Goal: Task Accomplishment & Management: Manage account settings

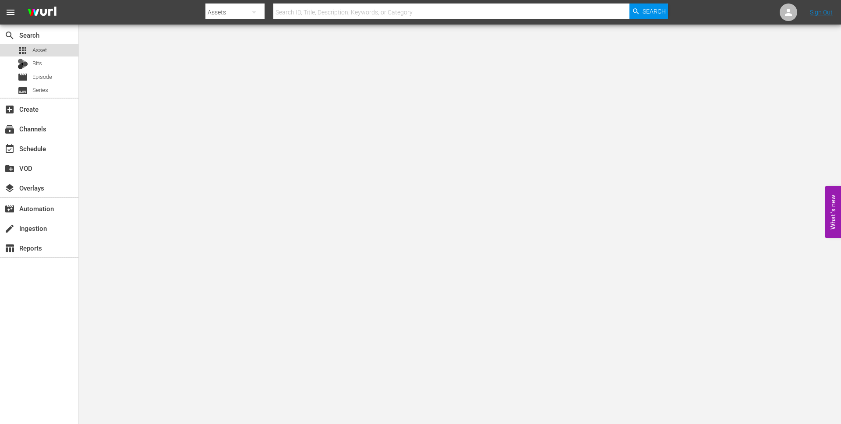
click at [46, 50] on span "Asset" at bounding box center [39, 50] width 14 height 9
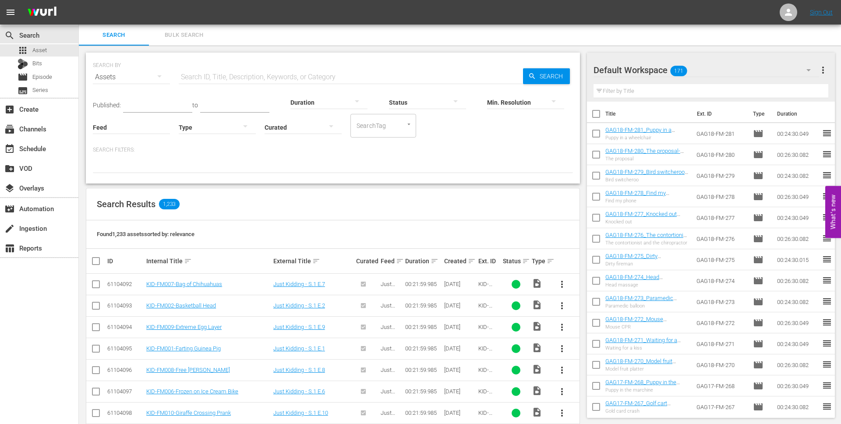
click at [296, 77] on input "text" at bounding box center [351, 77] width 344 height 21
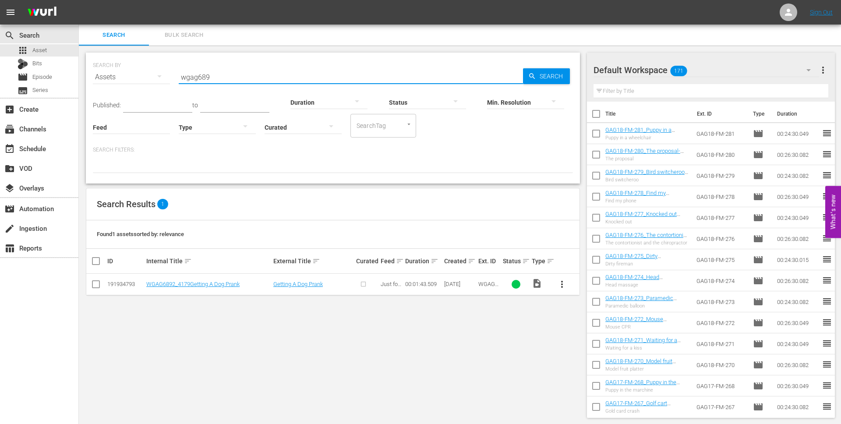
type input "wgag6891"
click at [242, 74] on input "wgag6891" at bounding box center [351, 77] width 344 height 21
click at [445, 104] on button "button" at bounding box center [455, 101] width 21 height 21
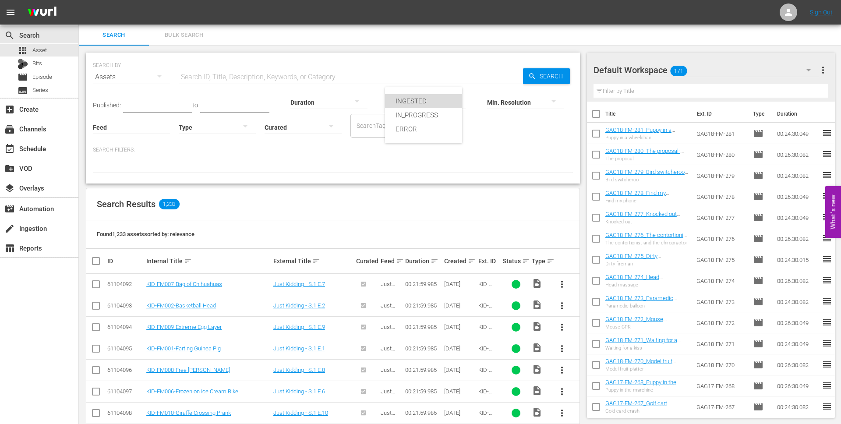
click at [440, 104] on div "INGESTED" at bounding box center [423, 101] width 77 height 14
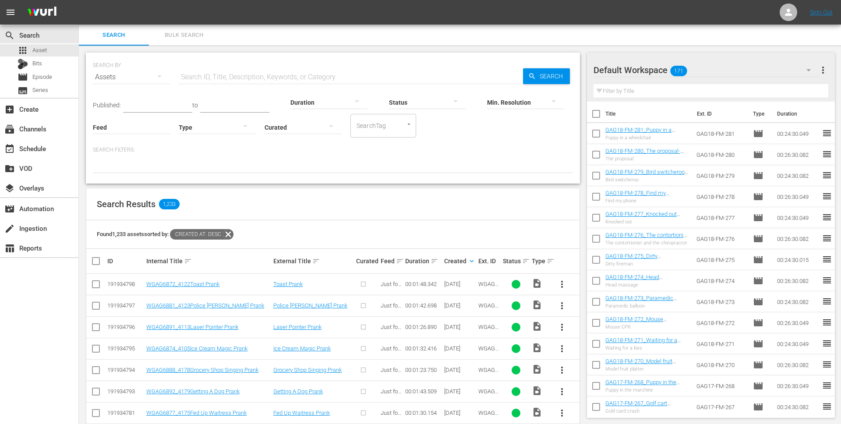
click at [96, 262] on input "checkbox" at bounding box center [100, 261] width 18 height 11
checkbox input "true"
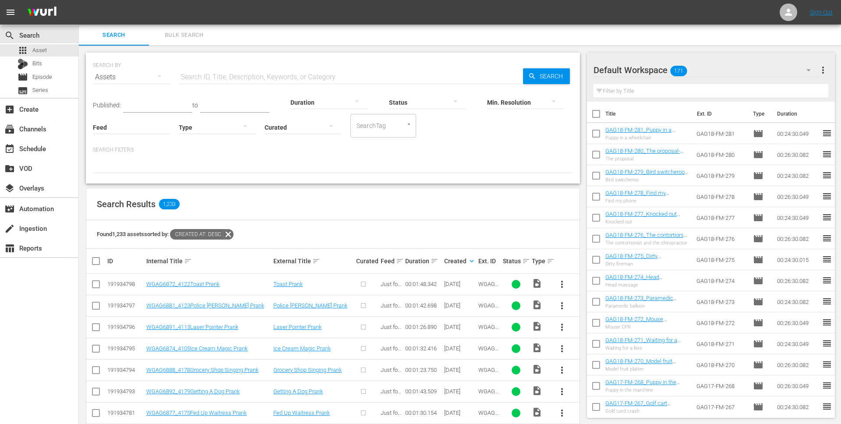
checkbox input "true"
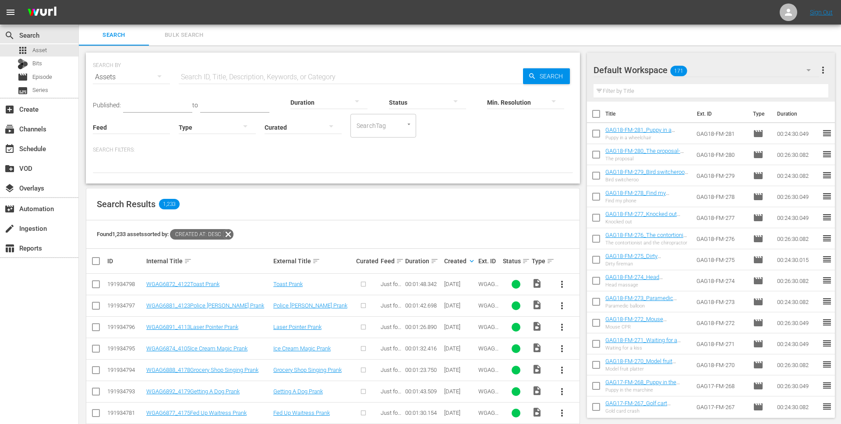
checkbox input "true"
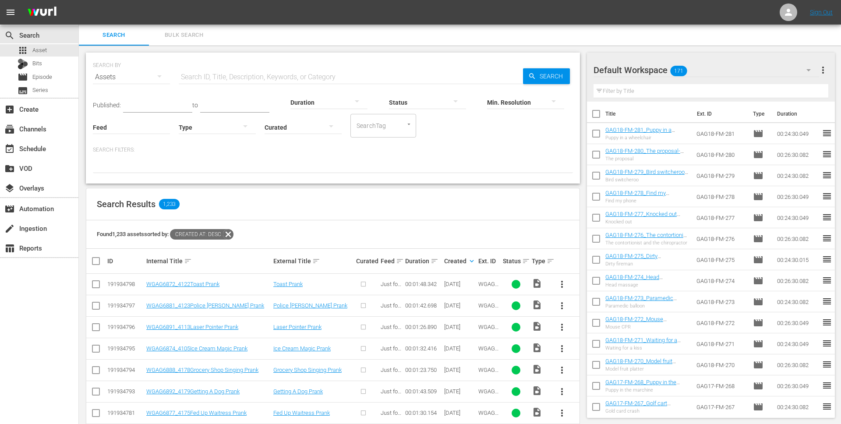
checkbox input "true"
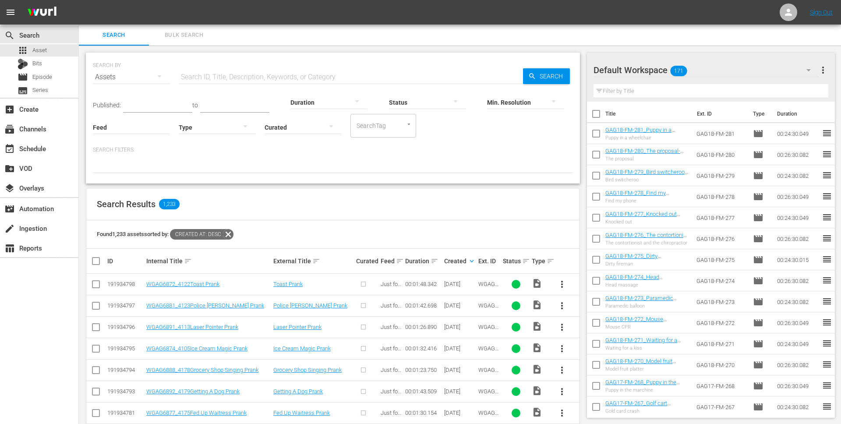
checkbox input "true"
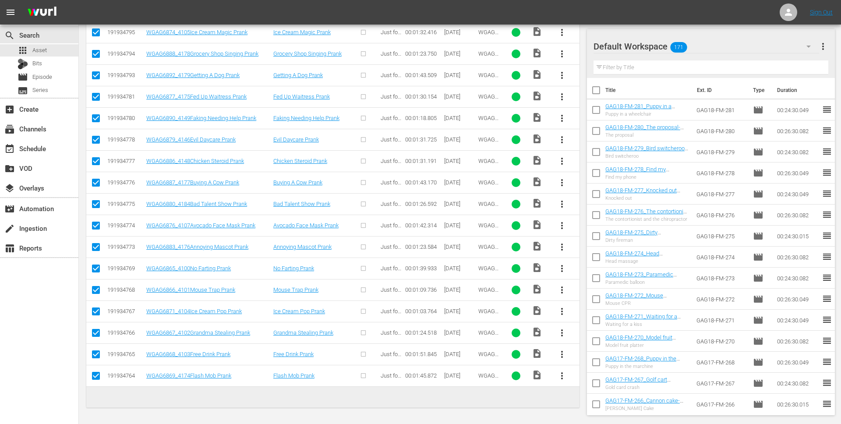
checkbox input "false"
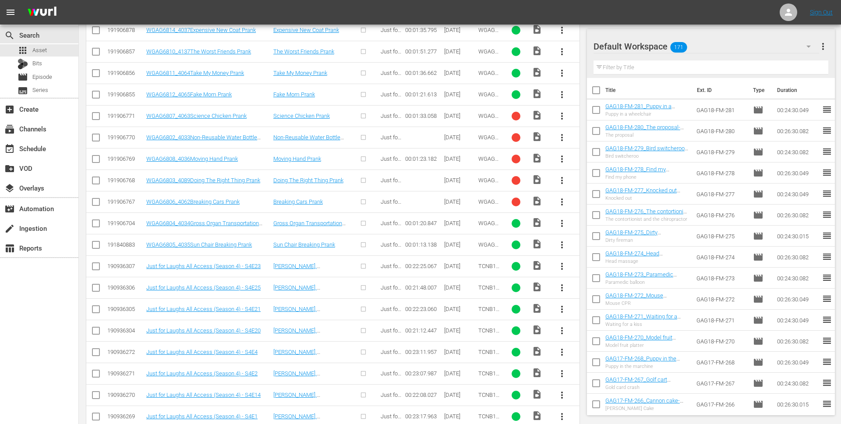
scroll to position [1309, 0]
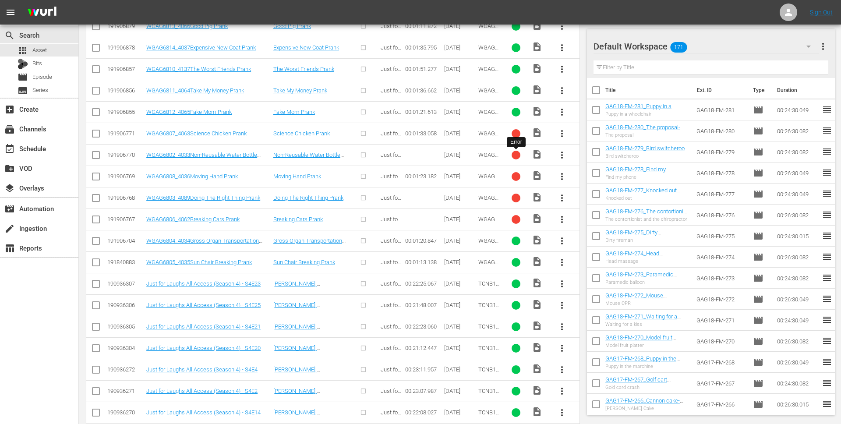
click at [519, 157] on div at bounding box center [515, 155] width 9 height 9
click at [560, 155] on span "more_vert" at bounding box center [562, 155] width 11 height 11
click at [457, 155] on div "[DATE]" at bounding box center [460, 154] width 32 height 7
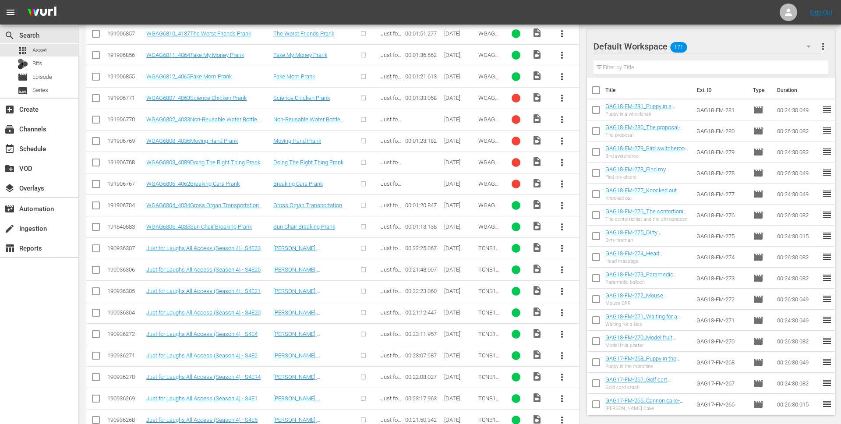
scroll to position [1342, 0]
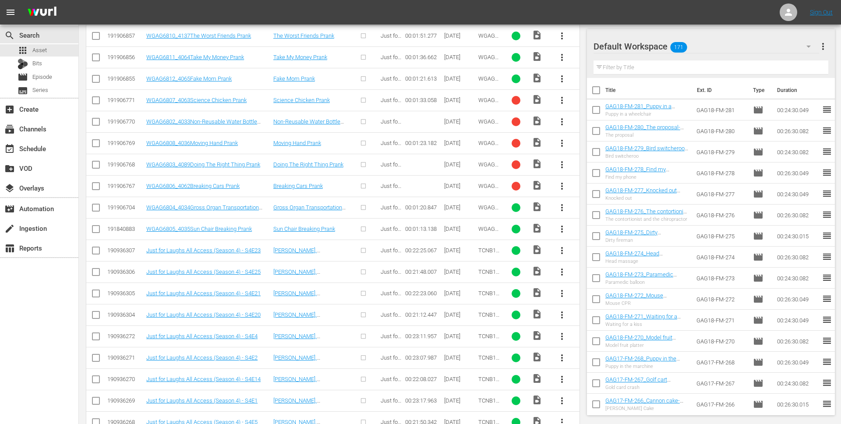
click at [94, 210] on input "checkbox" at bounding box center [96, 209] width 11 height 11
checkbox input "true"
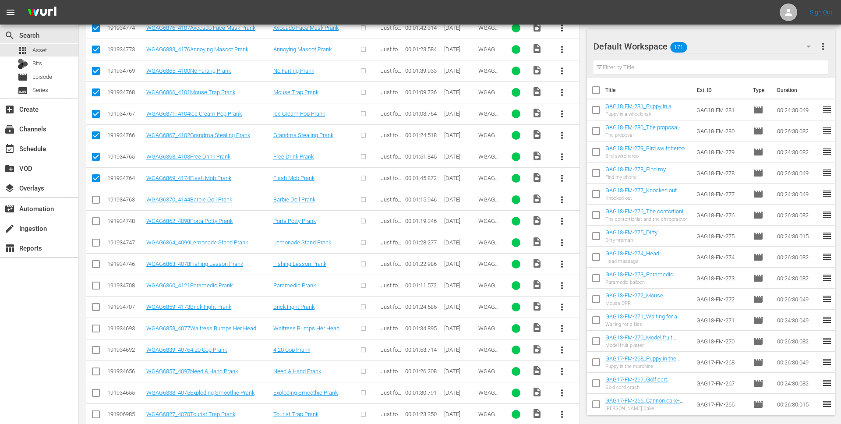
scroll to position [516, 0]
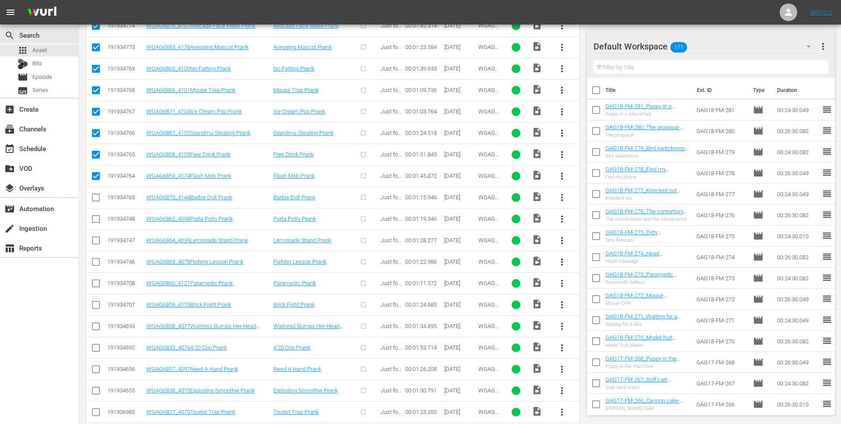
drag, startPoint x: 97, startPoint y: 205, endPoint x: 103, endPoint y: 314, distance: 109.2
drag, startPoint x: 95, startPoint y: 196, endPoint x: 93, endPoint y: 208, distance: 12.0
click at [95, 197] on input "checkbox" at bounding box center [96, 199] width 11 height 11
checkbox input "true"
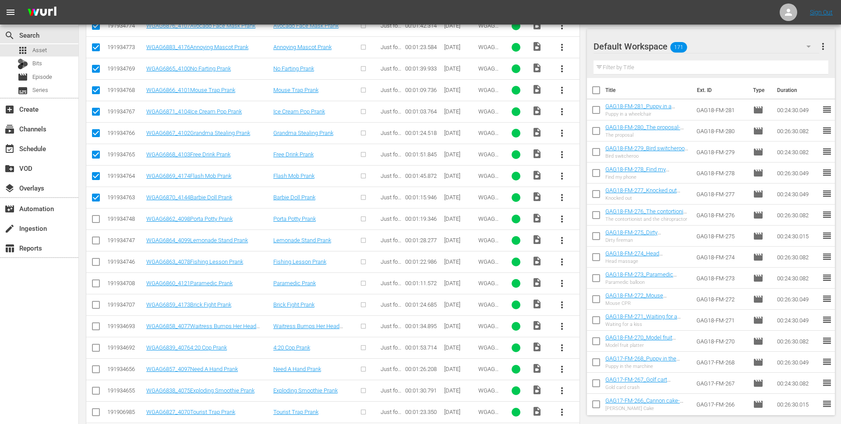
drag, startPoint x: 94, startPoint y: 220, endPoint x: 94, endPoint y: 240, distance: 19.3
click at [94, 222] on input "checkbox" at bounding box center [96, 220] width 11 height 11
checkbox input "true"
drag, startPoint x: 96, startPoint y: 242, endPoint x: 100, endPoint y: 259, distance: 17.9
click at [96, 243] on input "checkbox" at bounding box center [96, 242] width 11 height 11
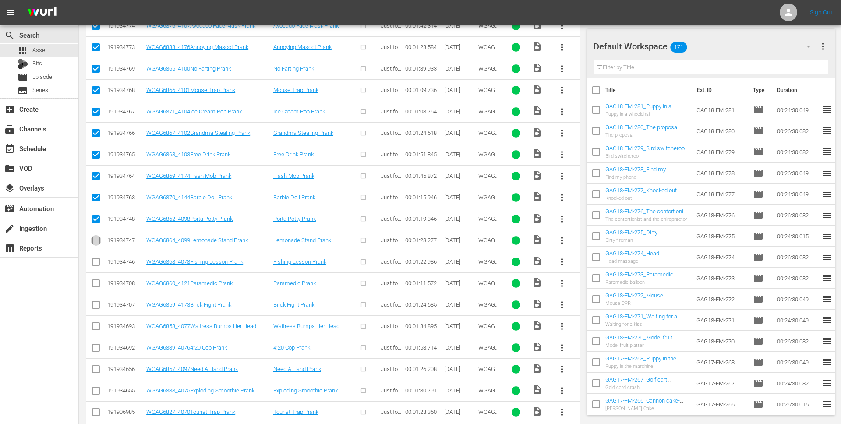
checkbox input "true"
click at [97, 262] on input "checkbox" at bounding box center [96, 263] width 11 height 11
checkbox input "true"
click at [96, 287] on input "checkbox" at bounding box center [96, 285] width 11 height 11
checkbox input "true"
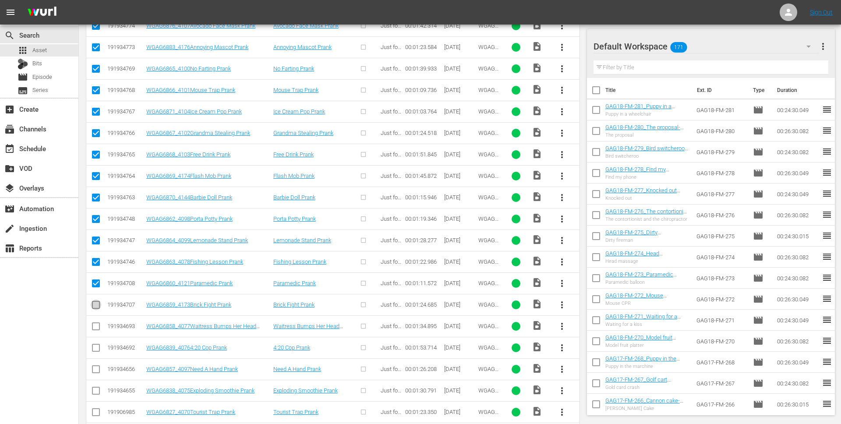
drag, startPoint x: 96, startPoint y: 300, endPoint x: 96, endPoint y: 305, distance: 4.8
click at [98, 303] on span at bounding box center [96, 304] width 11 height 11
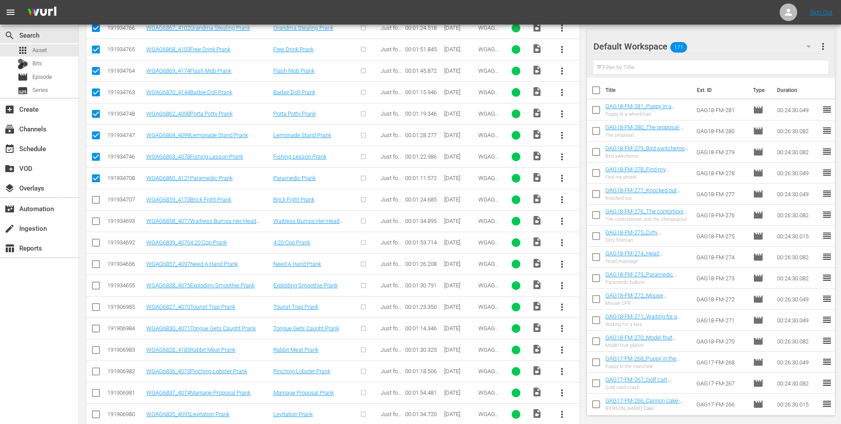
scroll to position [624, 0]
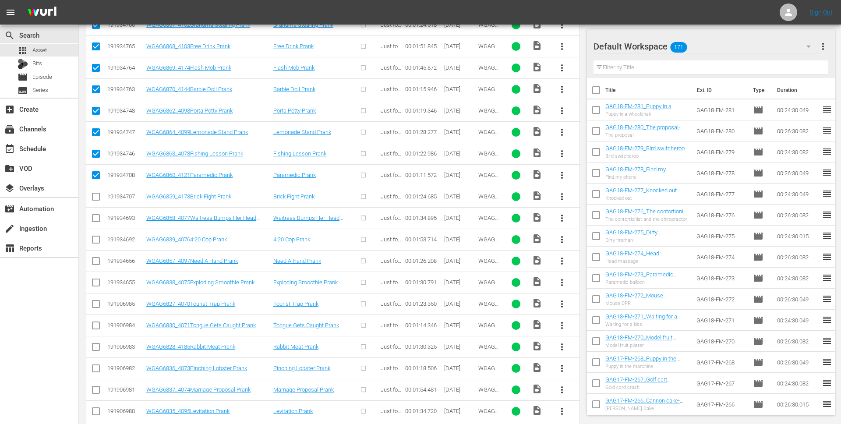
click at [99, 201] on input "checkbox" at bounding box center [96, 198] width 11 height 11
checkbox input "true"
click at [95, 218] on input "checkbox" at bounding box center [96, 220] width 11 height 11
checkbox input "true"
drag, startPoint x: 95, startPoint y: 238, endPoint x: 98, endPoint y: 252, distance: 14.8
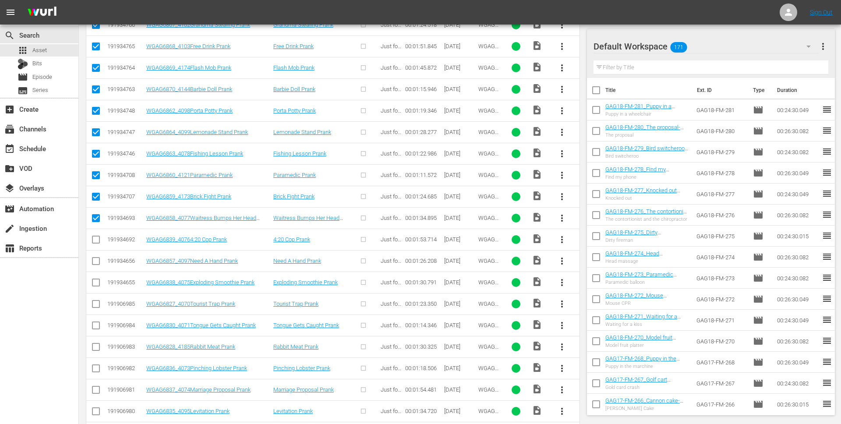
click at [95, 239] on input "checkbox" at bounding box center [96, 241] width 11 height 11
checkbox input "true"
click at [96, 265] on input "checkbox" at bounding box center [96, 262] width 11 height 11
checkbox input "true"
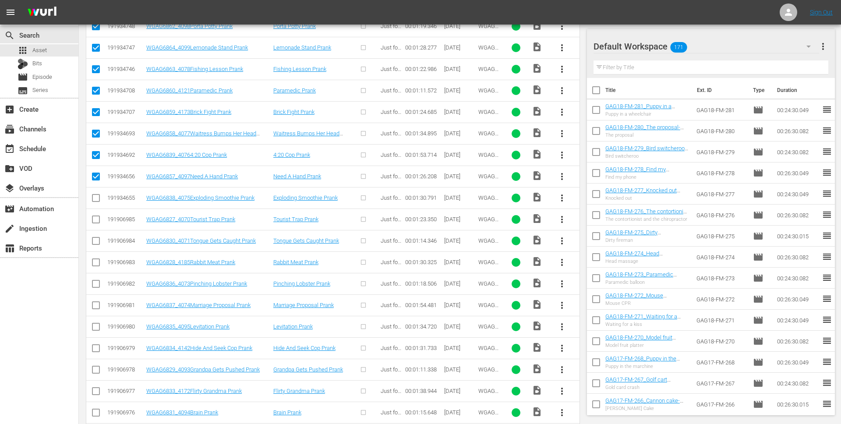
click at [99, 196] on input "checkbox" at bounding box center [96, 199] width 11 height 11
checkbox input "true"
drag, startPoint x: 98, startPoint y: 218, endPoint x: 97, endPoint y: 231, distance: 13.1
click at [97, 219] on input "checkbox" at bounding box center [96, 221] width 11 height 11
checkbox input "true"
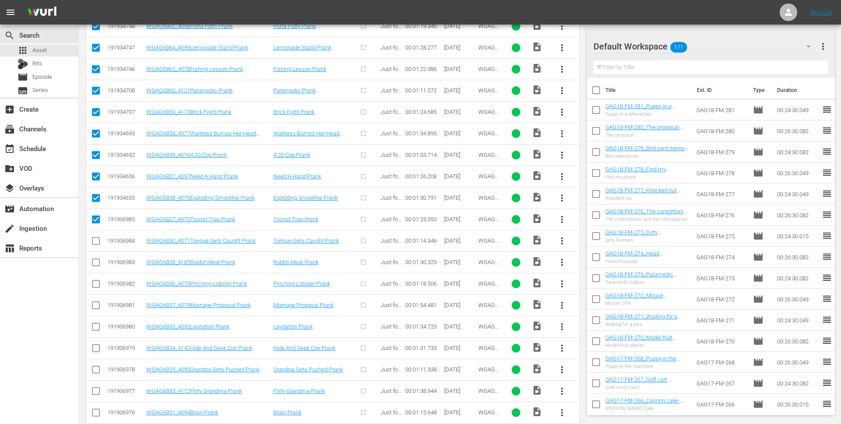
click at [99, 244] on input "checkbox" at bounding box center [96, 242] width 11 height 11
checkbox input "true"
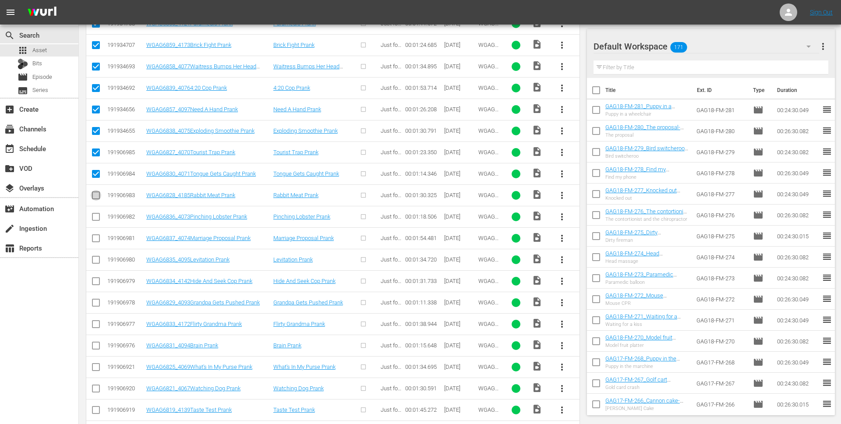
drag, startPoint x: 98, startPoint y: 196, endPoint x: 96, endPoint y: 209, distance: 13.3
click at [98, 197] on input "checkbox" at bounding box center [96, 197] width 11 height 11
checkbox input "true"
click at [96, 215] on input "checkbox" at bounding box center [96, 218] width 11 height 11
checkbox input "true"
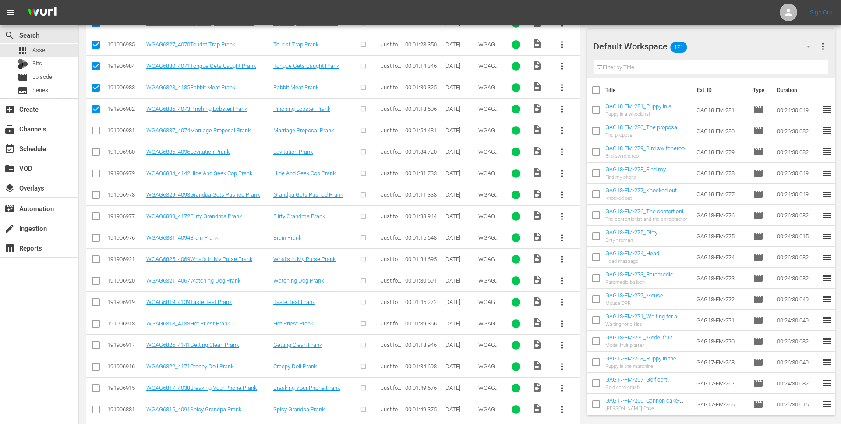
scroll to position [884, 0]
click at [97, 132] on input "checkbox" at bounding box center [96, 131] width 11 height 11
checkbox input "true"
click at [95, 153] on input "checkbox" at bounding box center [96, 153] width 11 height 11
checkbox input "true"
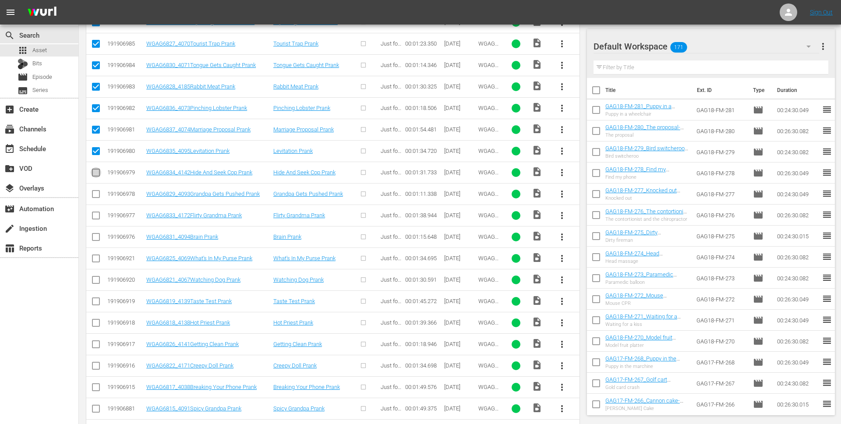
drag, startPoint x: 98, startPoint y: 173, endPoint x: 98, endPoint y: 178, distance: 5.3
click at [98, 174] on input "checkbox" at bounding box center [96, 174] width 11 height 11
checkbox input "true"
click at [98, 193] on input "checkbox" at bounding box center [96, 195] width 11 height 11
checkbox input "true"
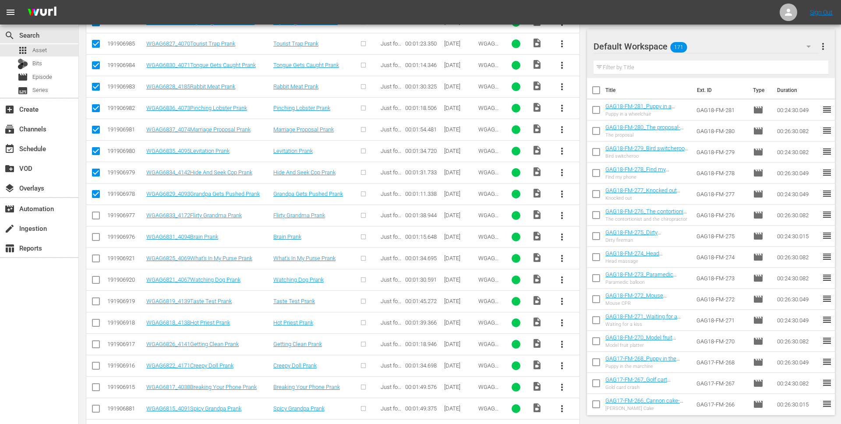
click at [94, 216] on input "checkbox" at bounding box center [96, 217] width 11 height 11
checkbox input "true"
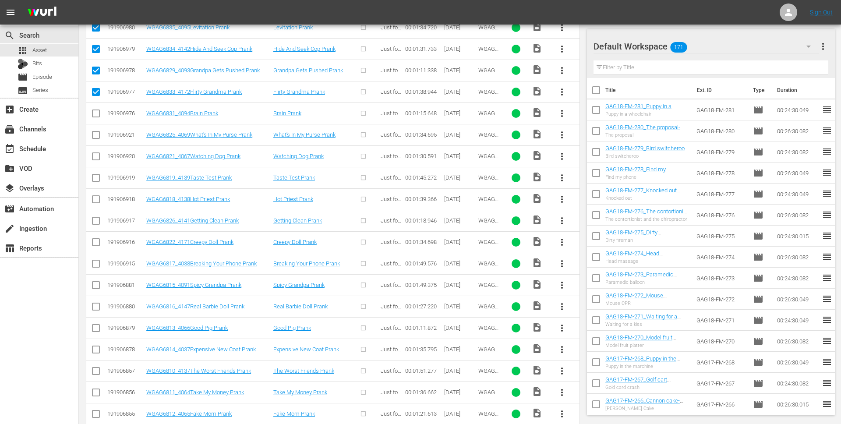
scroll to position [1007, 0]
drag, startPoint x: 100, startPoint y: 115, endPoint x: 102, endPoint y: 123, distance: 8.3
click at [100, 115] on input "checkbox" at bounding box center [96, 116] width 11 height 11
checkbox input "true"
drag, startPoint x: 99, startPoint y: 136, endPoint x: 100, endPoint y: 148, distance: 11.9
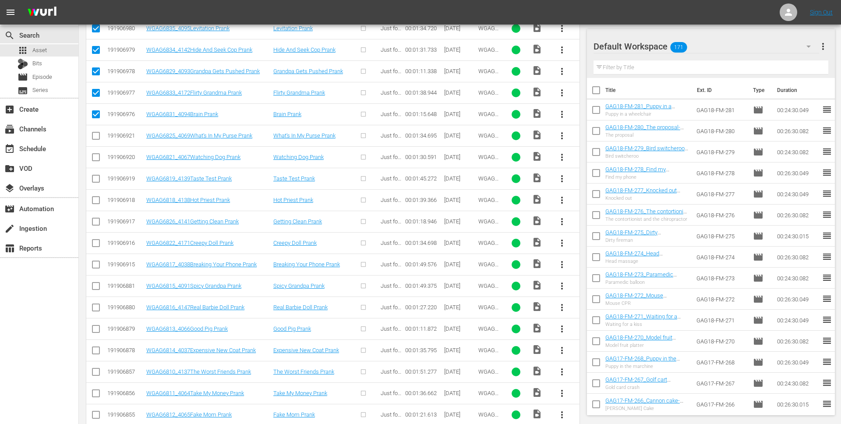
click at [99, 137] on input "checkbox" at bounding box center [96, 137] width 11 height 11
checkbox input "true"
drag, startPoint x: 99, startPoint y: 158, endPoint x: 96, endPoint y: 168, distance: 10.7
click at [99, 160] on input "checkbox" at bounding box center [96, 159] width 11 height 11
checkbox input "true"
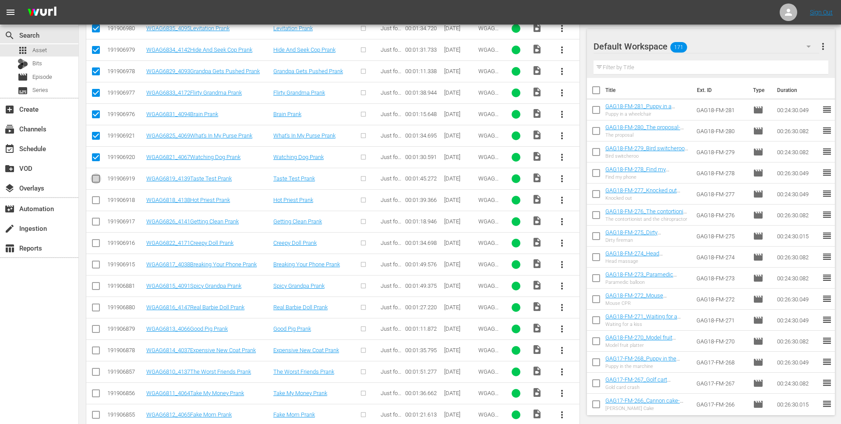
drag, startPoint x: 100, startPoint y: 180, endPoint x: 99, endPoint y: 191, distance: 11.0
click at [100, 180] on input "checkbox" at bounding box center [96, 180] width 11 height 11
checkbox input "true"
click at [97, 201] on input "checkbox" at bounding box center [96, 202] width 11 height 11
checkbox input "true"
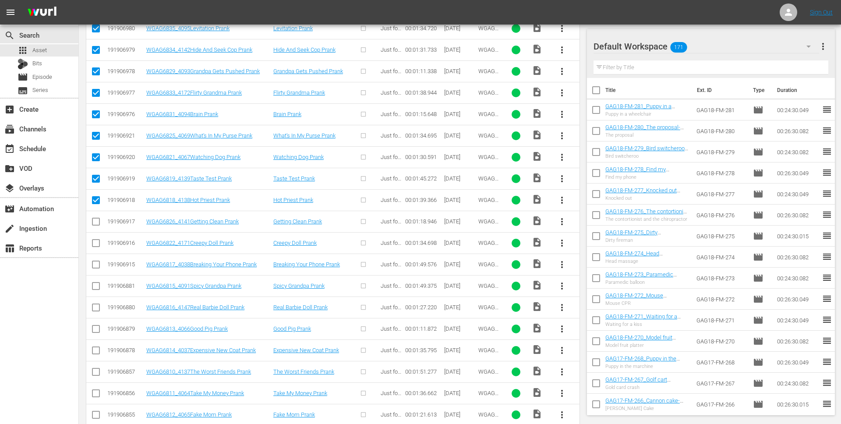
scroll to position [1082, 0]
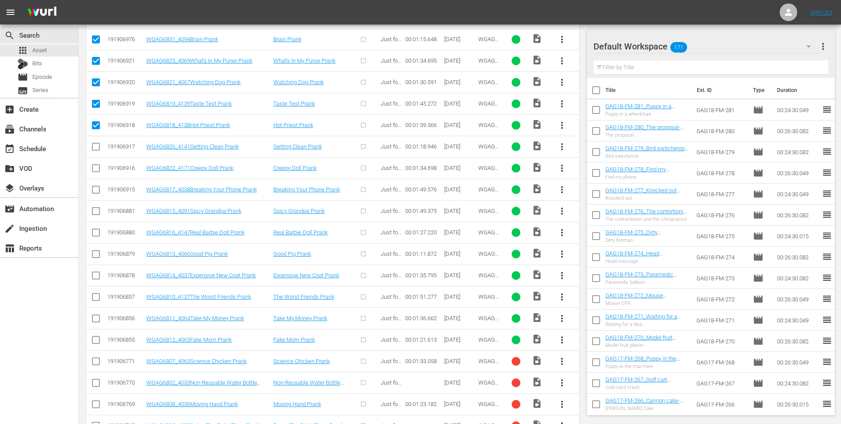
drag, startPoint x: 98, startPoint y: 148, endPoint x: 97, endPoint y: 159, distance: 11.0
click at [98, 149] on input "checkbox" at bounding box center [96, 148] width 11 height 11
checkbox input "true"
click at [97, 170] on input "checkbox" at bounding box center [96, 170] width 11 height 11
checkbox input "true"
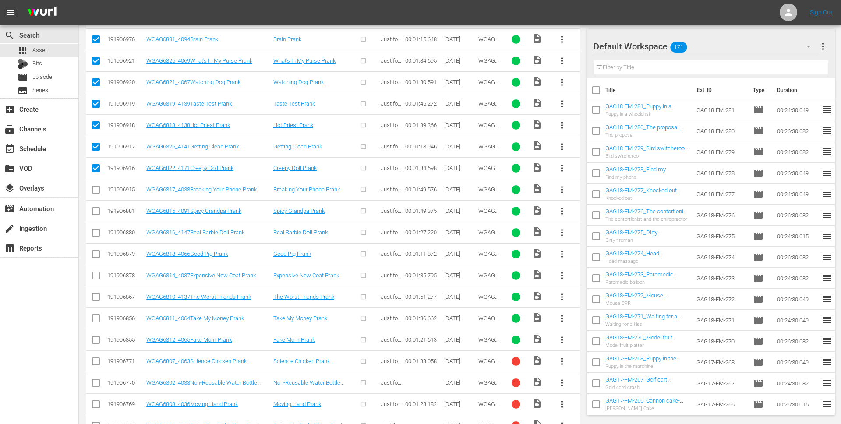
click at [96, 190] on input "checkbox" at bounding box center [96, 191] width 11 height 11
checkbox input "true"
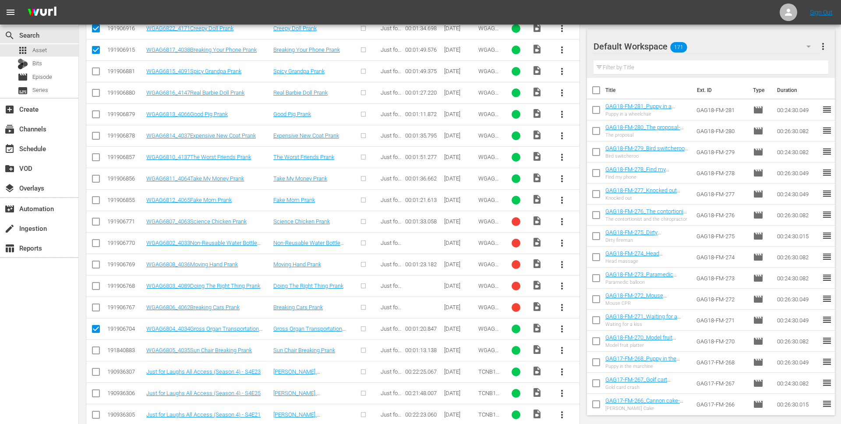
scroll to position [1226, 0]
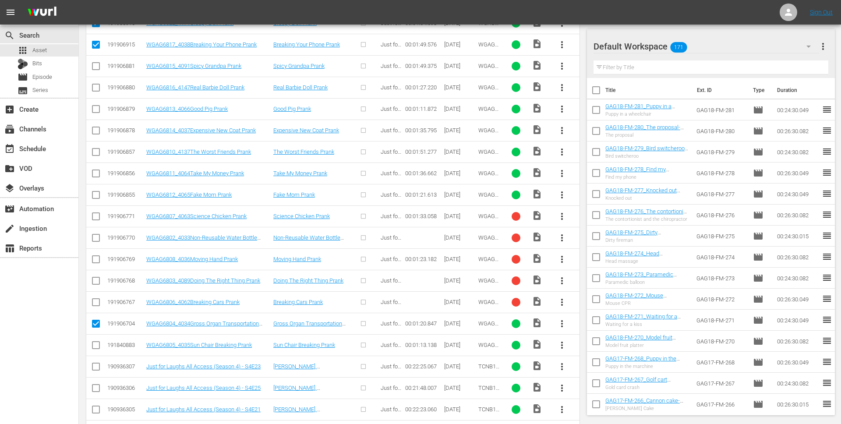
drag, startPoint x: 96, startPoint y: 67, endPoint x: 96, endPoint y: 81, distance: 13.6
click at [96, 69] on input "checkbox" at bounding box center [96, 68] width 11 height 11
checkbox input "true"
drag, startPoint x: 97, startPoint y: 88, endPoint x: 98, endPoint y: 109, distance: 21.5
click at [97, 91] on input "checkbox" at bounding box center [96, 89] width 11 height 11
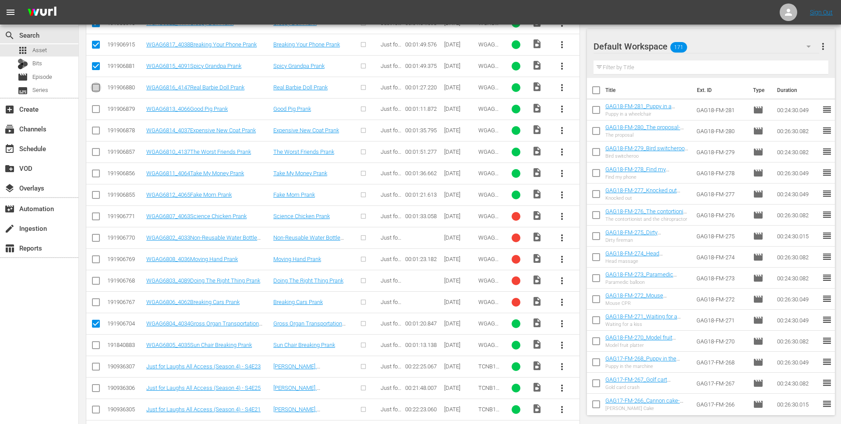
checkbox input "true"
drag, startPoint x: 98, startPoint y: 109, endPoint x: 98, endPoint y: 122, distance: 12.3
click at [97, 112] on input "checkbox" at bounding box center [96, 111] width 11 height 11
checkbox input "true"
drag, startPoint x: 98, startPoint y: 127, endPoint x: 96, endPoint y: 138, distance: 12.0
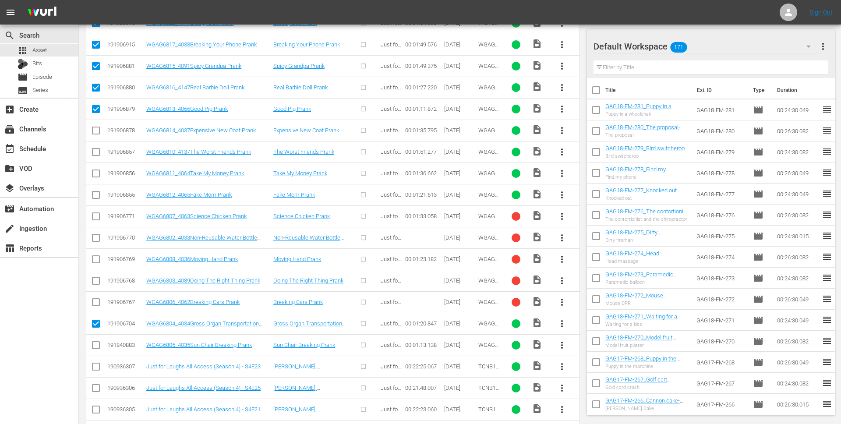
click at [98, 131] on input "checkbox" at bounding box center [96, 132] width 11 height 11
checkbox input "true"
click at [95, 155] on input "checkbox" at bounding box center [96, 153] width 11 height 11
checkbox input "true"
drag, startPoint x: 95, startPoint y: 172, endPoint x: 96, endPoint y: 186, distance: 13.6
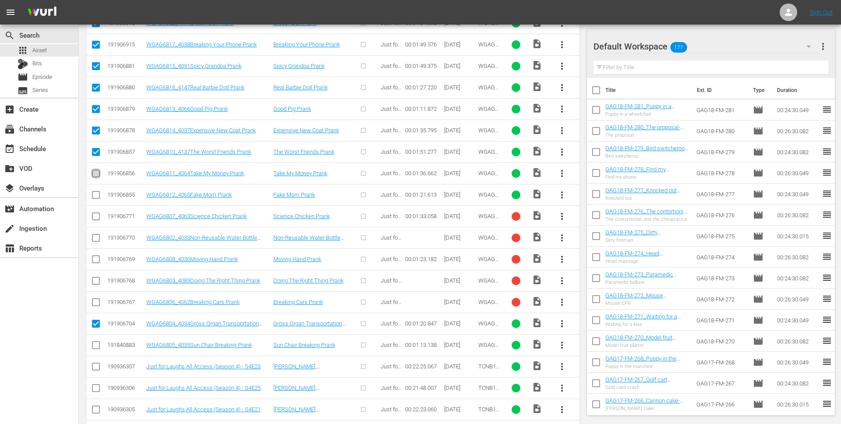
click at [96, 174] on input "checkbox" at bounding box center [96, 175] width 11 height 11
checkbox input "true"
click at [97, 197] on input "checkbox" at bounding box center [96, 196] width 11 height 11
checkbox input "true"
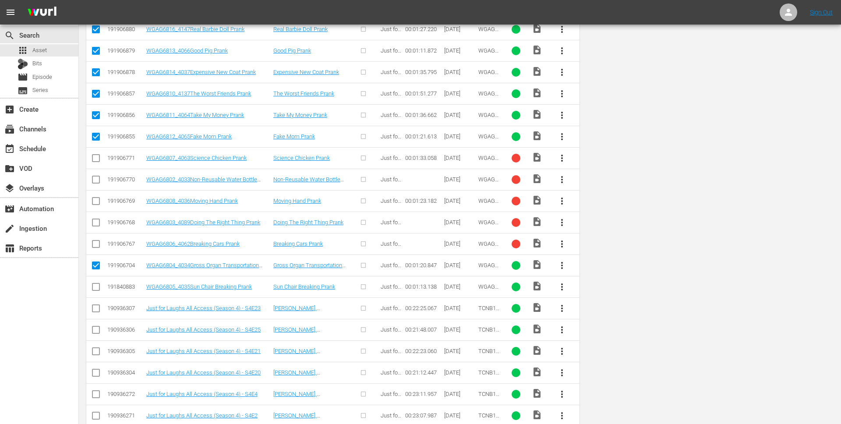
scroll to position [0, 0]
